Goal: Information Seeking & Learning: Check status

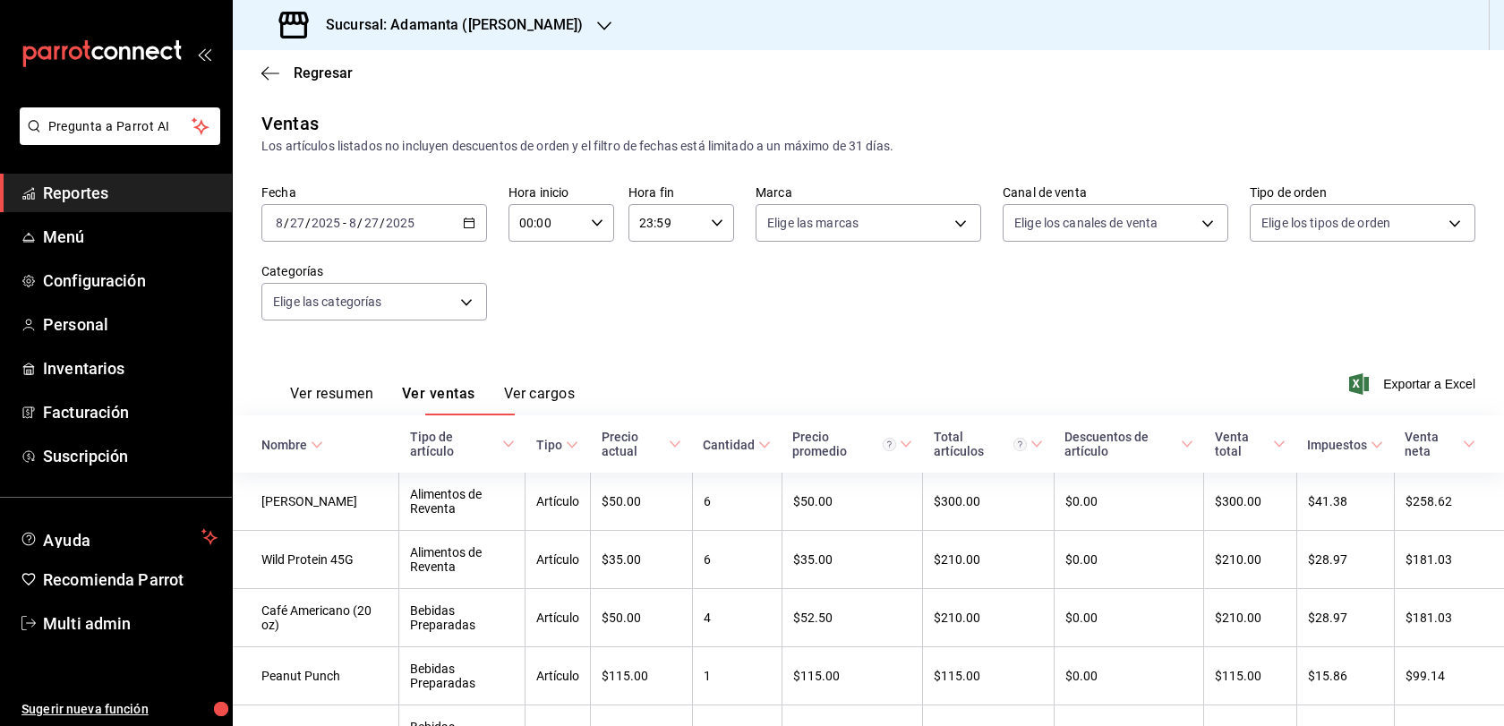
scroll to position [254, 0]
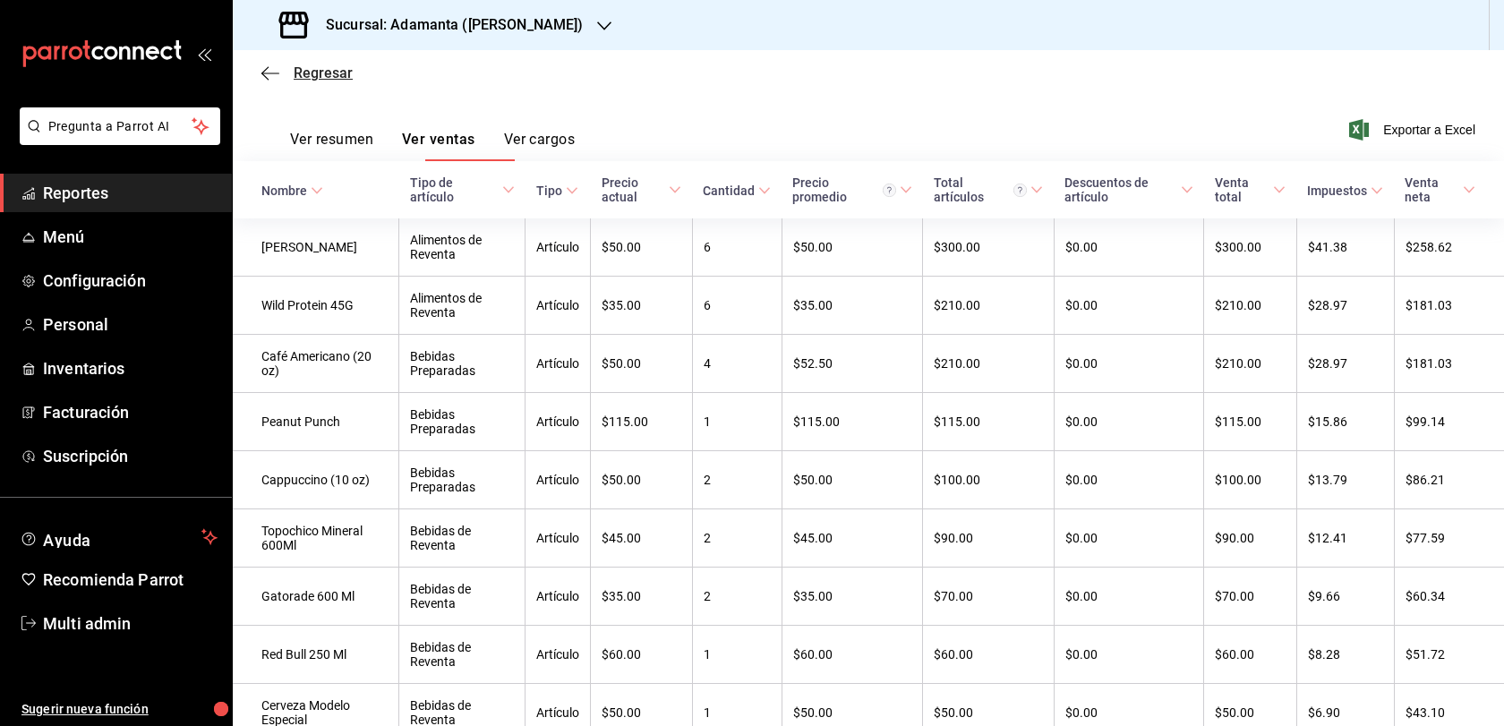
click at [301, 80] on span "Regresar" at bounding box center [323, 72] width 59 height 17
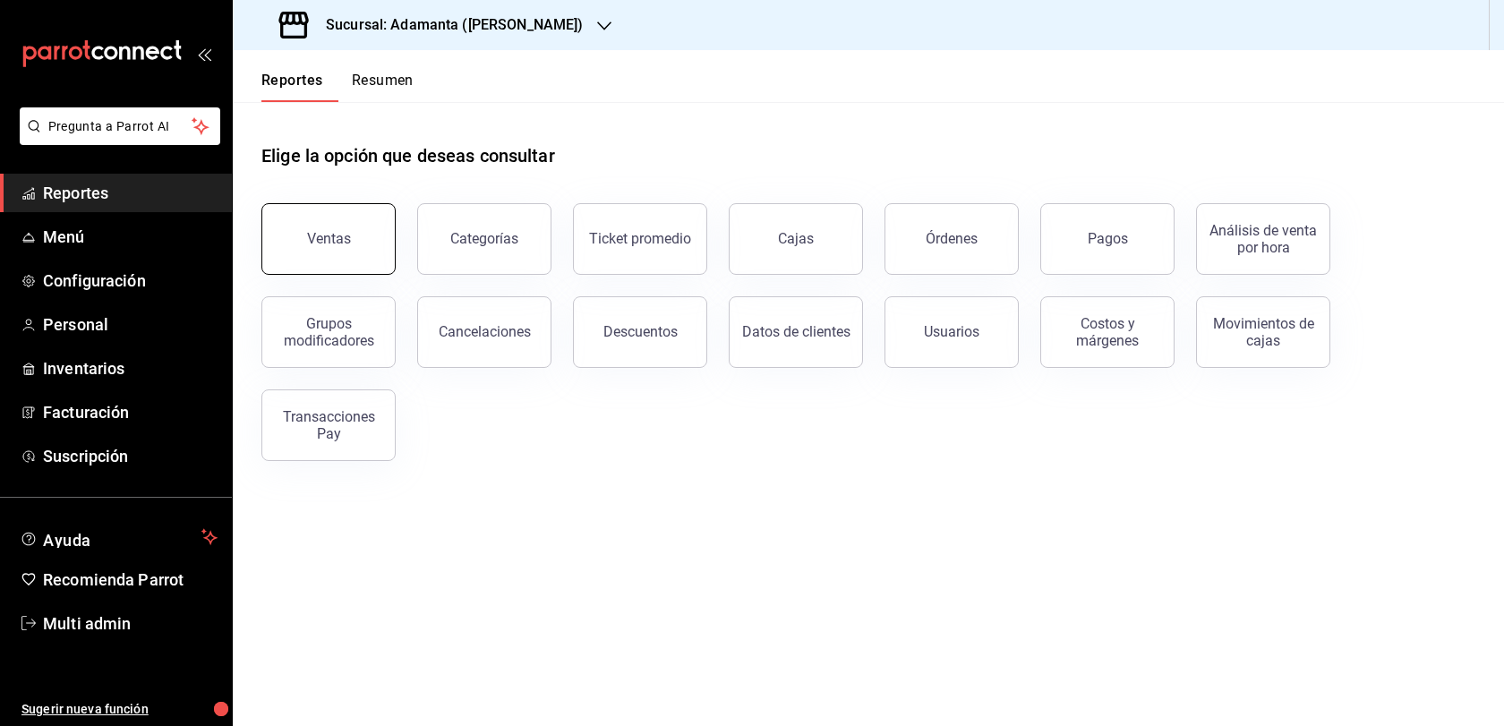
click at [321, 261] on button "Ventas" at bounding box center [328, 239] width 134 height 72
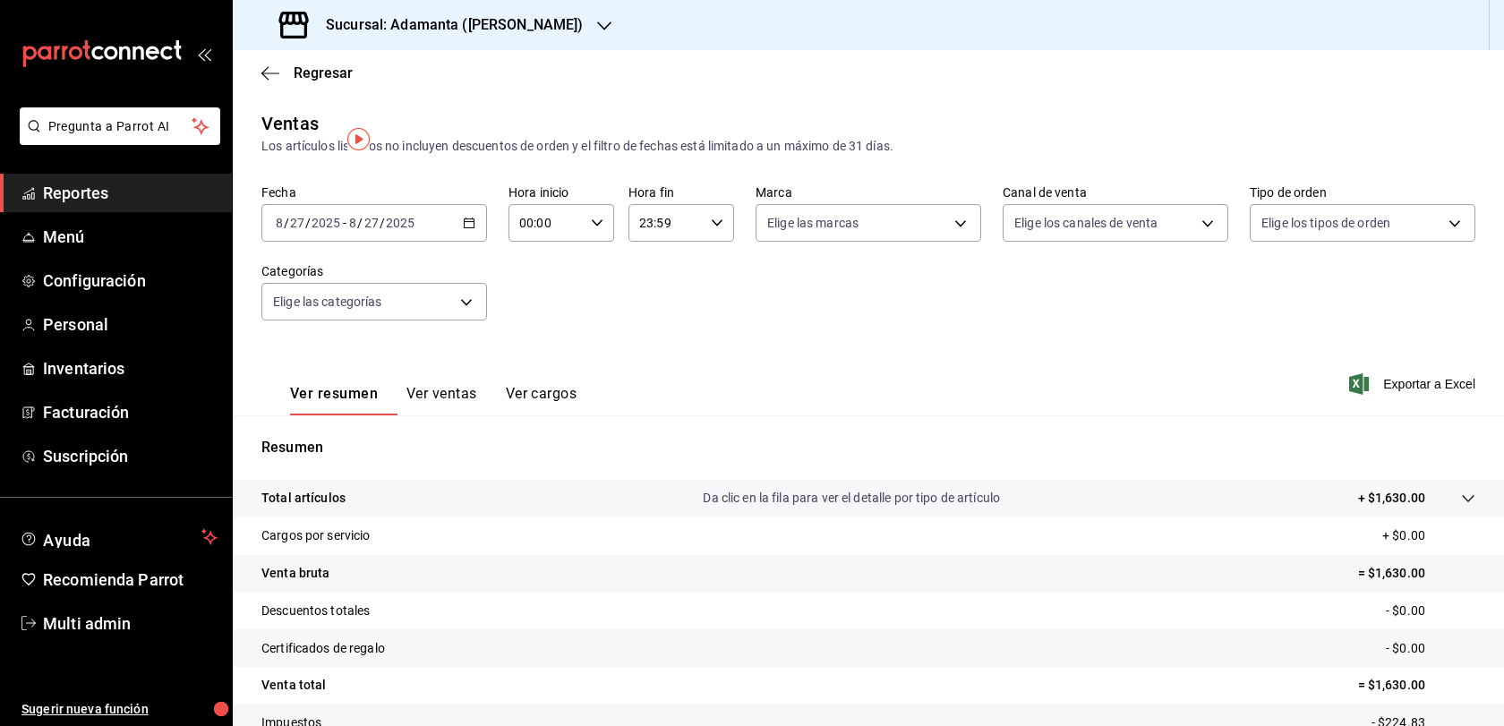
click at [477, 415] on button "Ver ventas" at bounding box center [441, 400] width 71 height 30
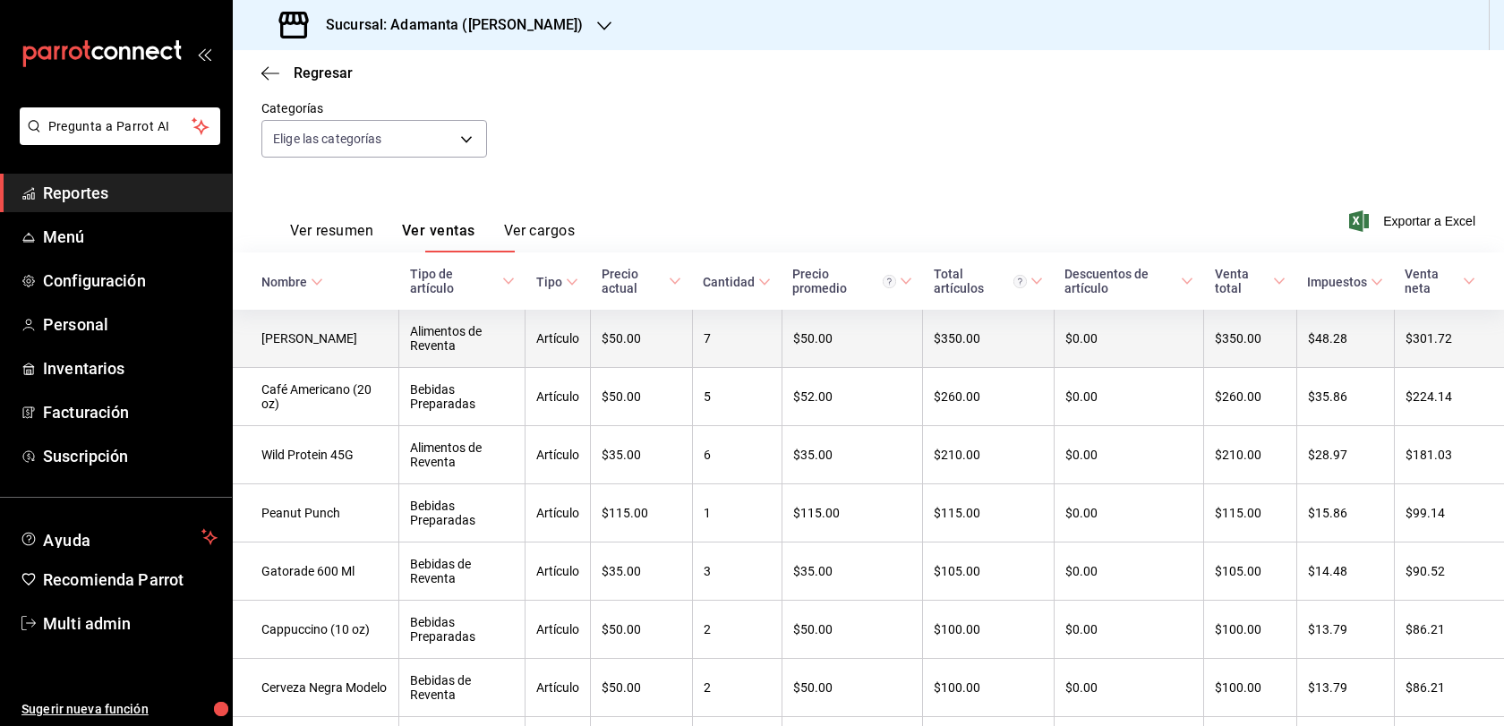
scroll to position [283, 0]
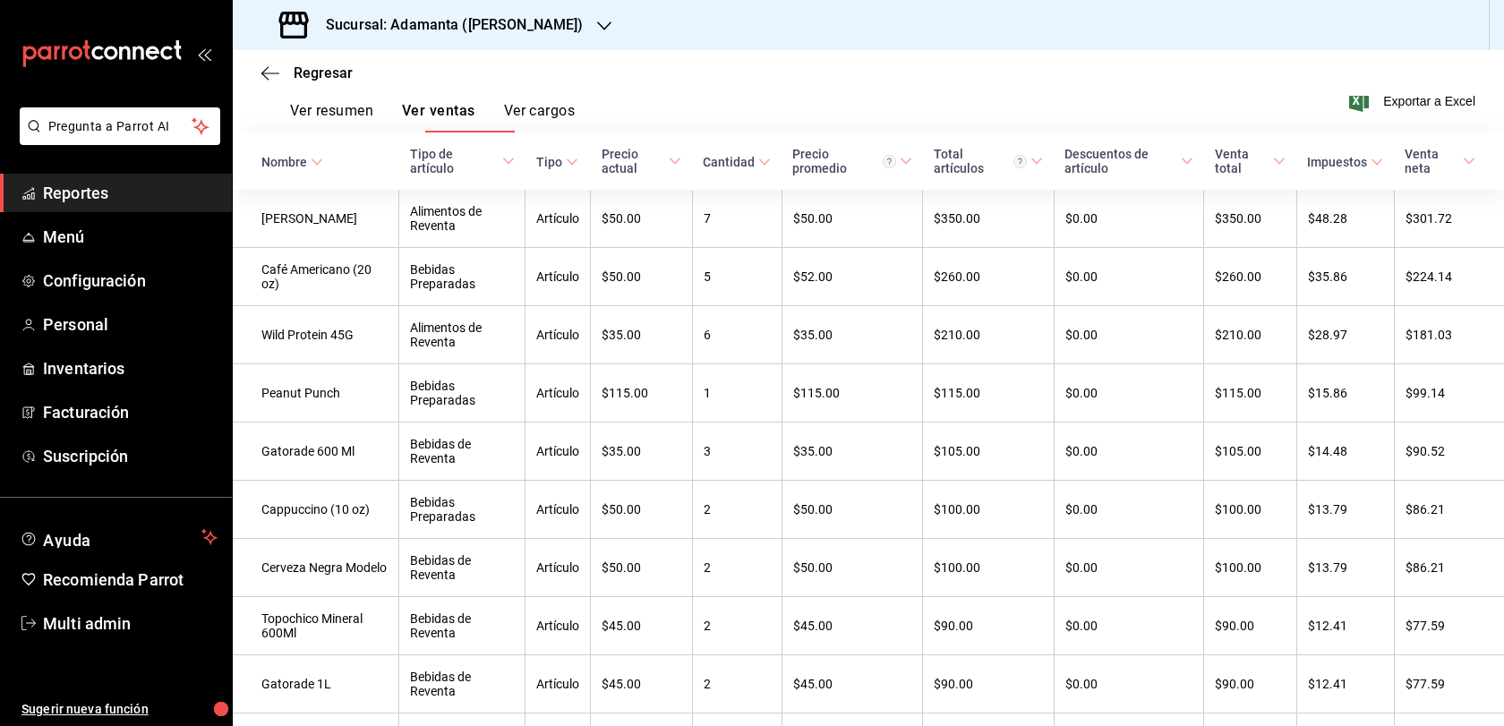
click at [312, 75] on div "Regresar" at bounding box center [868, 73] width 1271 height 46
click at [321, 81] on span "Regresar" at bounding box center [323, 72] width 59 height 17
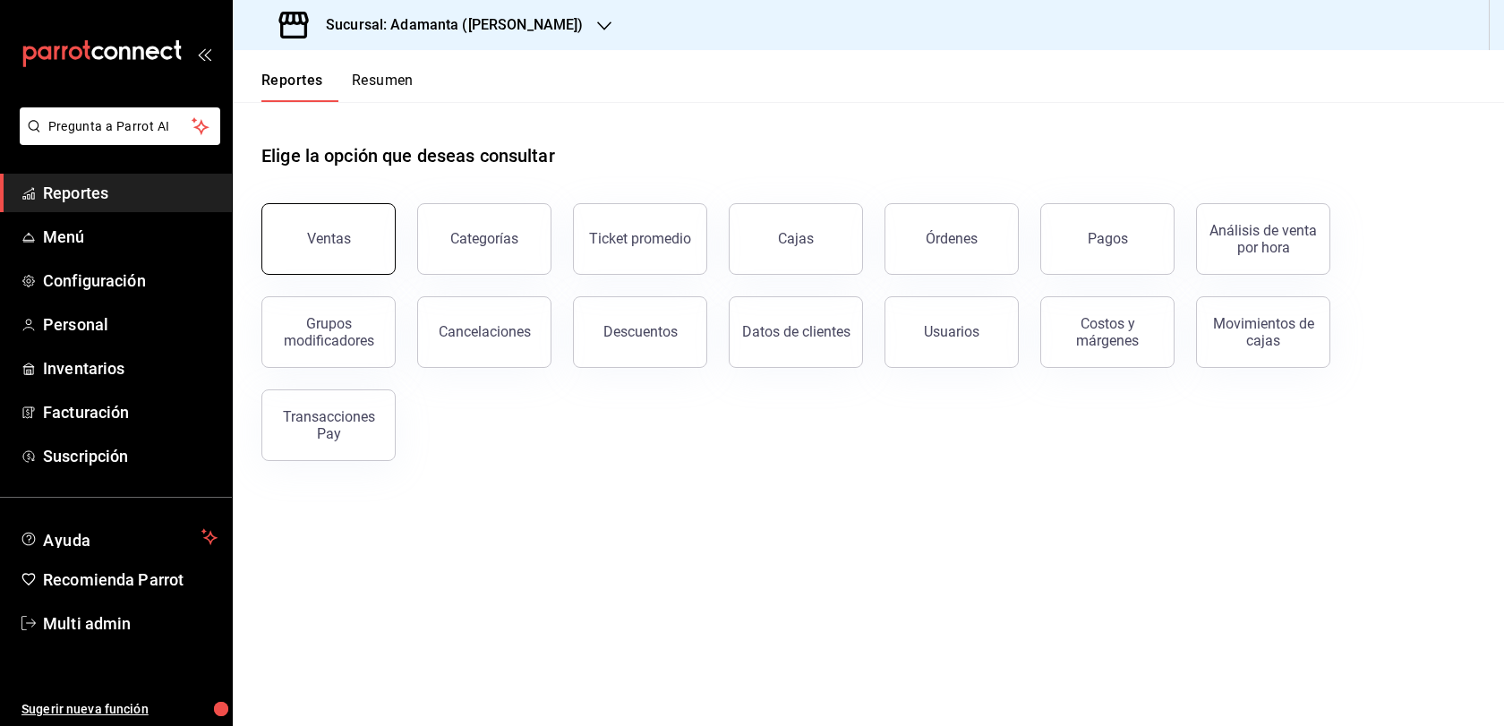
click at [350, 247] on div "Ventas" at bounding box center [329, 238] width 44 height 17
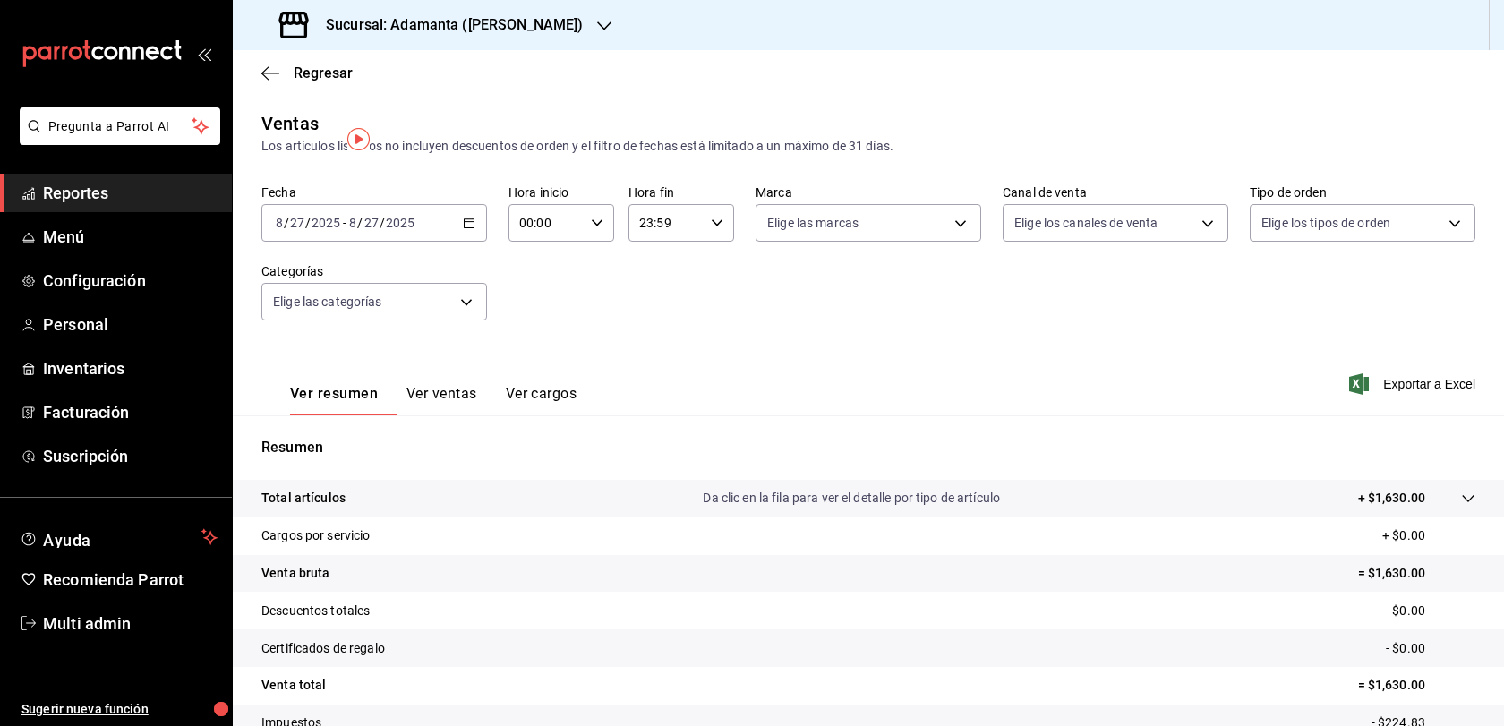
click at [469, 229] on icon "button" at bounding box center [469, 223] width 13 height 13
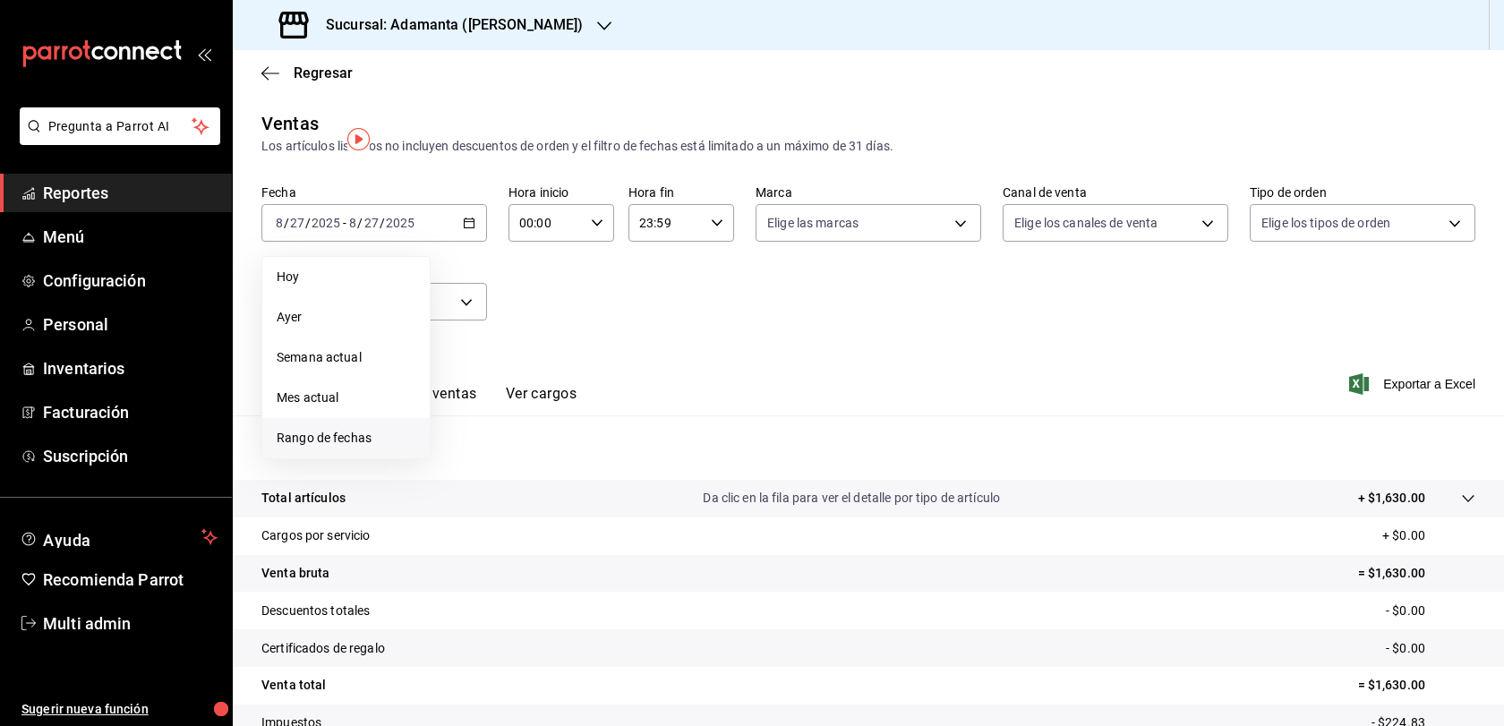
click at [328, 448] on span "Rango de fechas" at bounding box center [346, 438] width 139 height 19
click at [474, 506] on abbr "25" at bounding box center [468, 499] width 12 height 13
click at [544, 516] on button "27" at bounding box center [531, 499] width 31 height 32
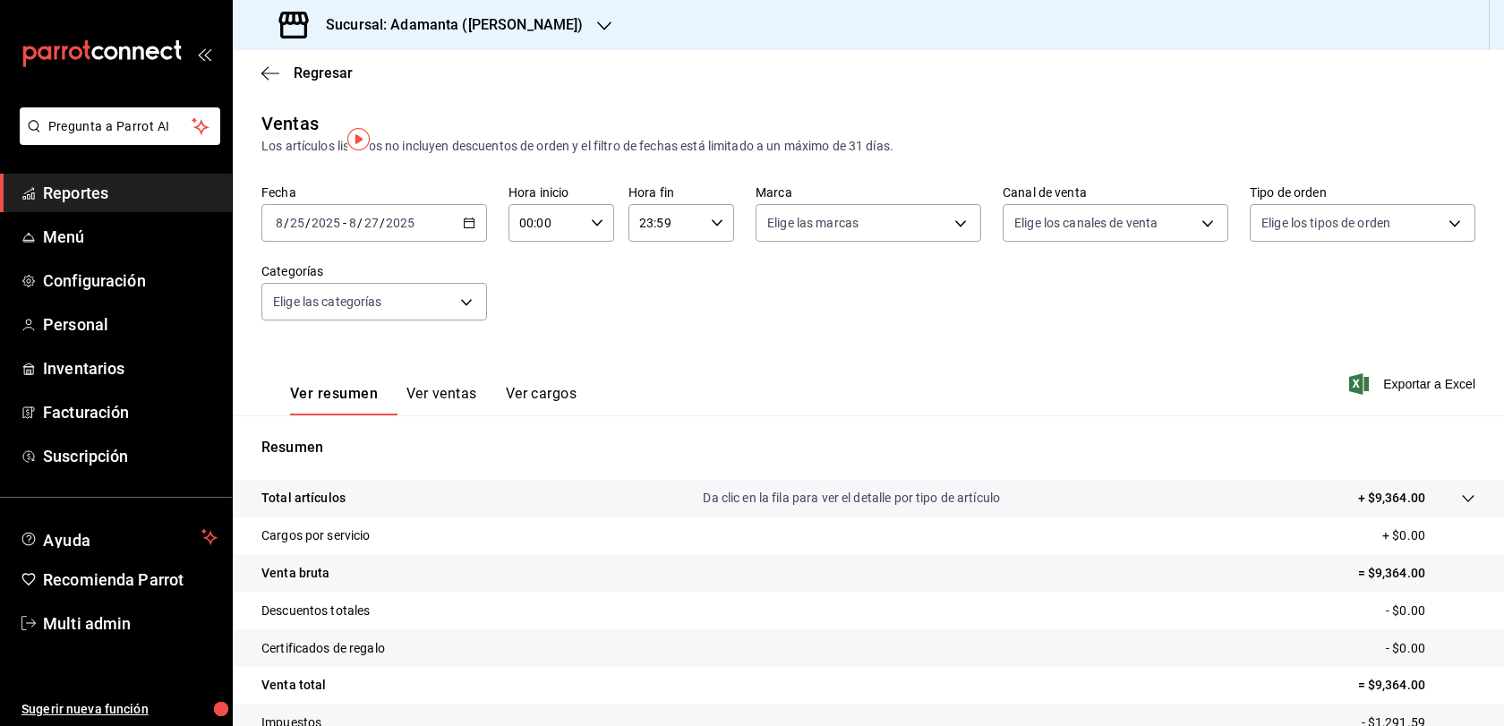
click at [477, 415] on button "Ver ventas" at bounding box center [441, 400] width 71 height 30
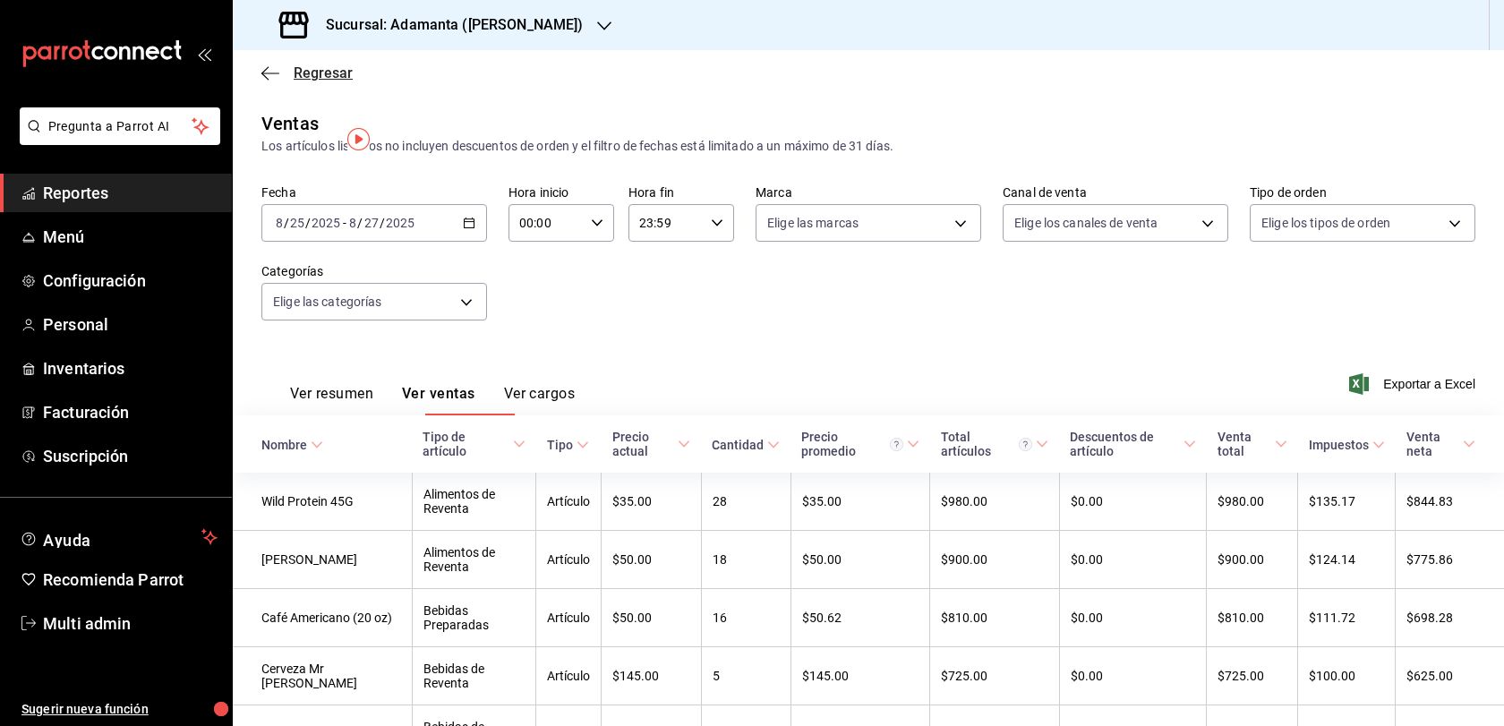
click at [319, 79] on span "Regresar" at bounding box center [323, 72] width 59 height 17
